Goal: Task Accomplishment & Management: Manage account settings

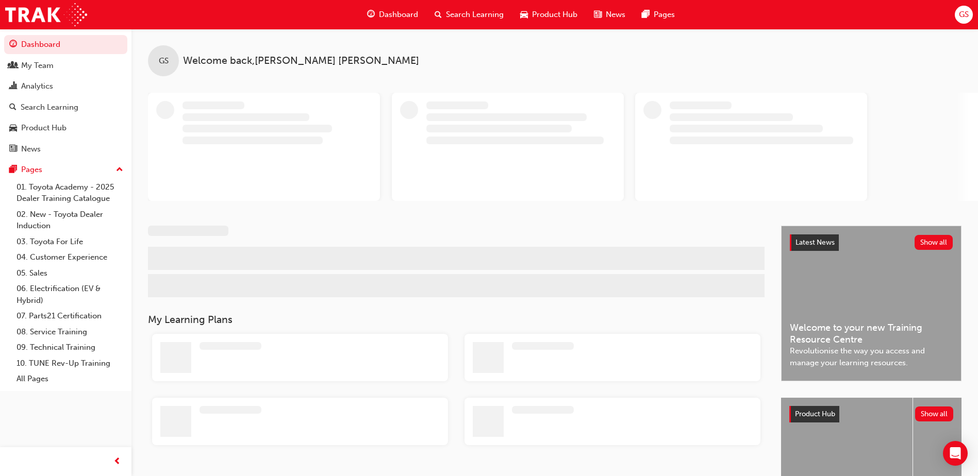
click at [971, 11] on div "GS" at bounding box center [963, 15] width 18 height 18
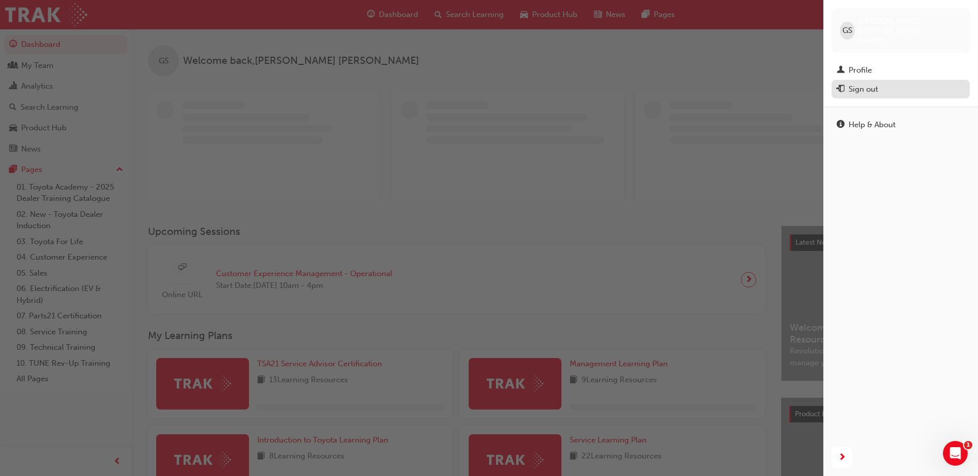
click at [862, 83] on div "Sign out" at bounding box center [862, 89] width 29 height 12
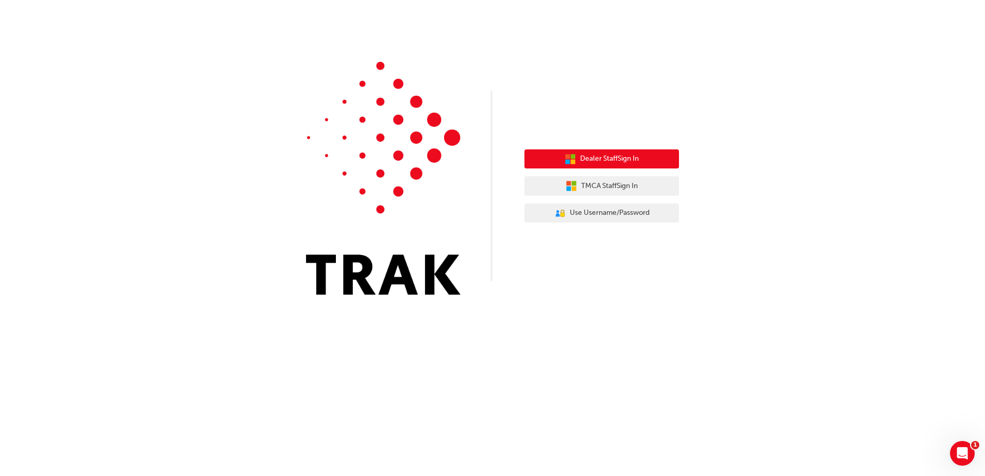
click at [598, 159] on span "Dealer Staff Sign In" at bounding box center [609, 159] width 59 height 12
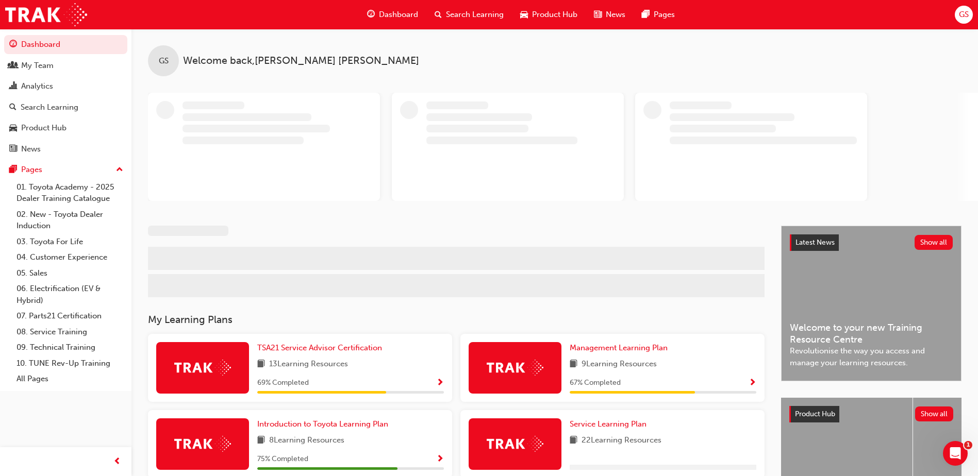
click at [970, 19] on div "GS" at bounding box center [963, 15] width 18 height 18
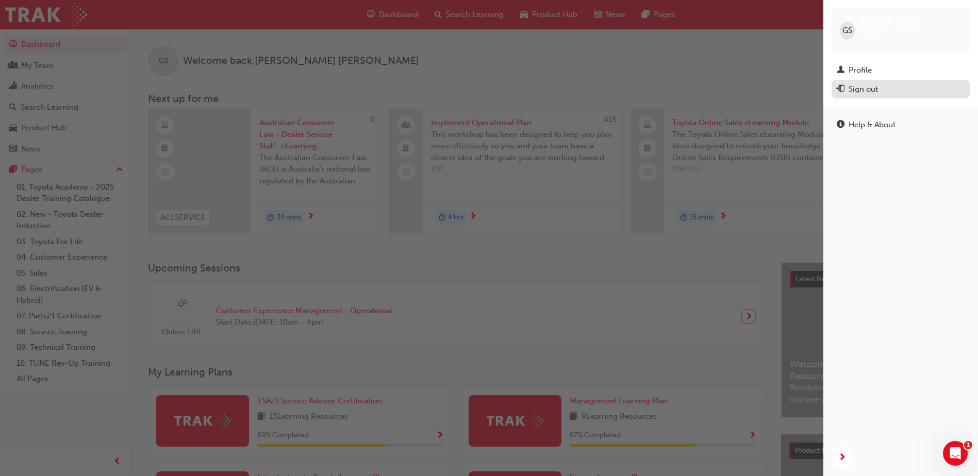
click at [865, 83] on div "Sign out" at bounding box center [862, 89] width 29 height 12
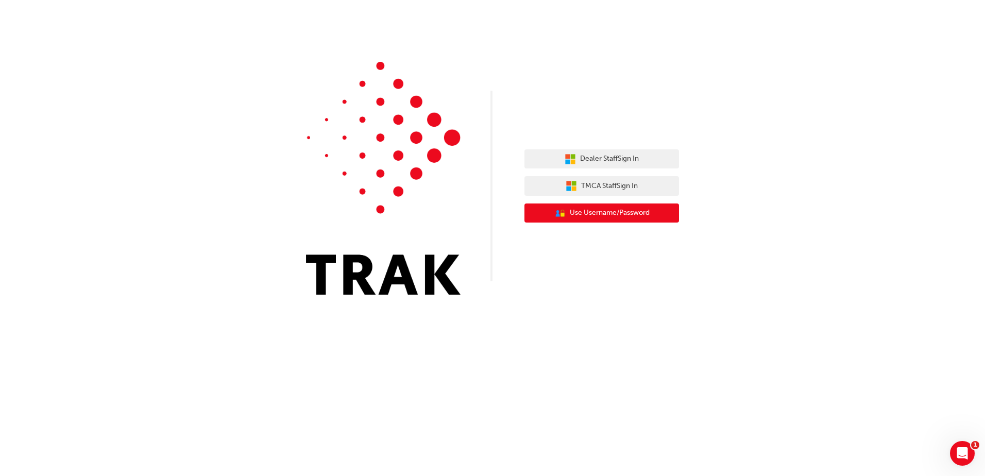
click at [598, 215] on span "Use Username/Password" at bounding box center [610, 213] width 80 height 12
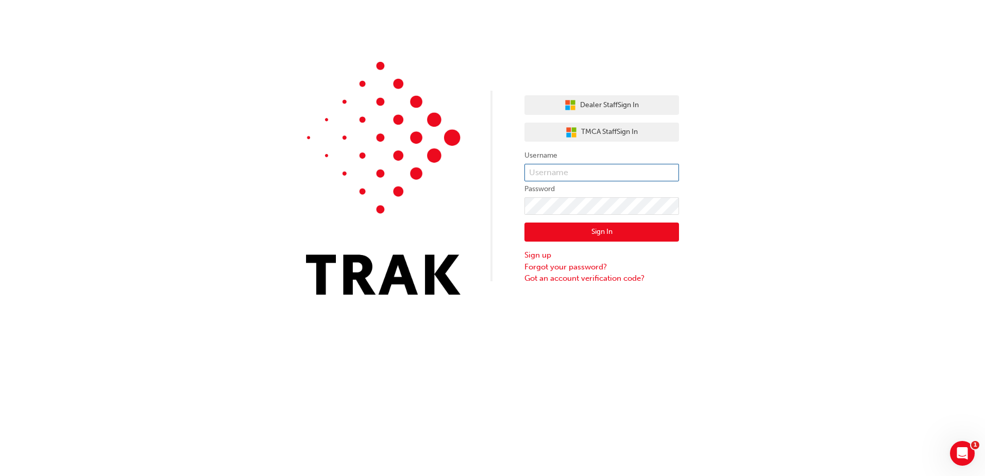
click at [561, 175] on input "text" at bounding box center [602, 173] width 155 height 18
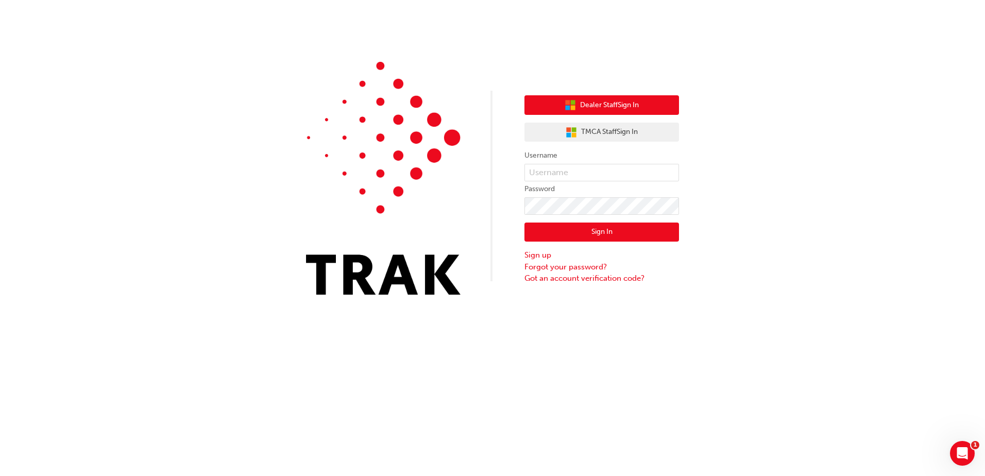
click at [596, 107] on span "Dealer Staff Sign In" at bounding box center [609, 105] width 59 height 12
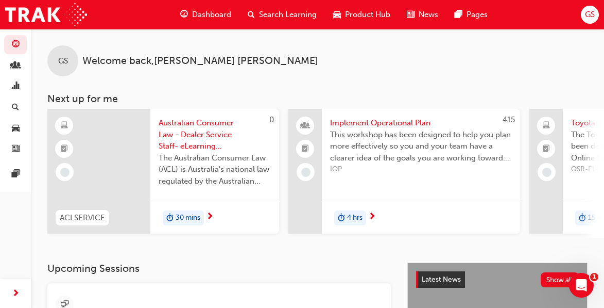
click at [594, 20] on span "GS" at bounding box center [590, 15] width 10 height 12
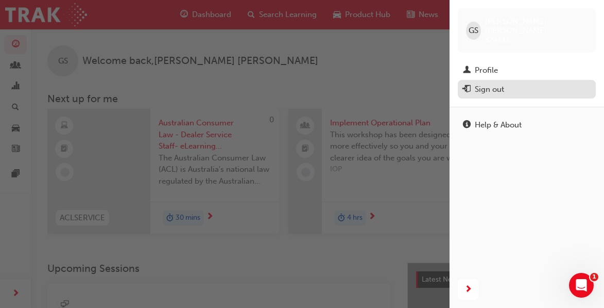
click at [488, 84] on div "Sign out" at bounding box center [489, 89] width 29 height 12
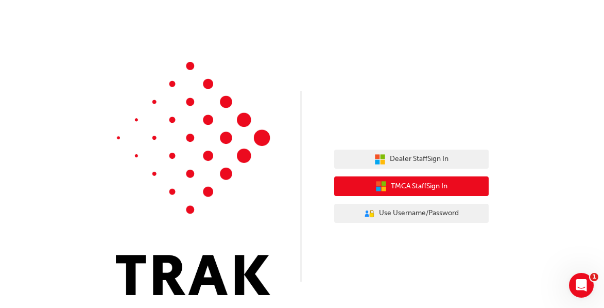
click at [415, 184] on span "TMCA Staff Sign In" at bounding box center [419, 186] width 57 height 12
